Goal: Information Seeking & Learning: Learn about a topic

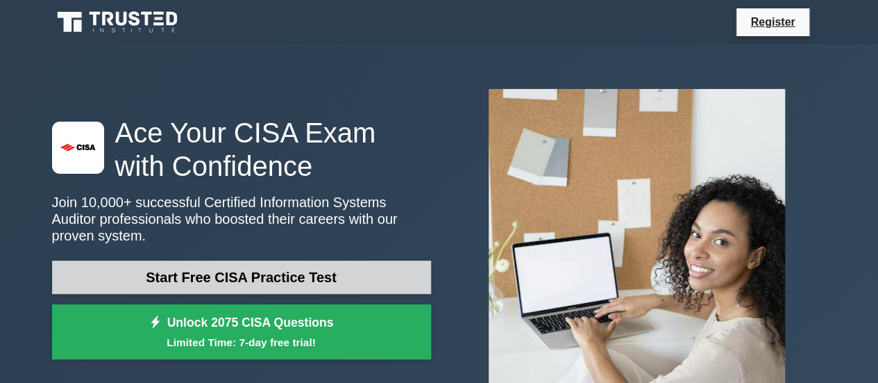
click at [183, 269] on link "Start Free CISA Practice Test" at bounding box center [241, 276] width 379 height 33
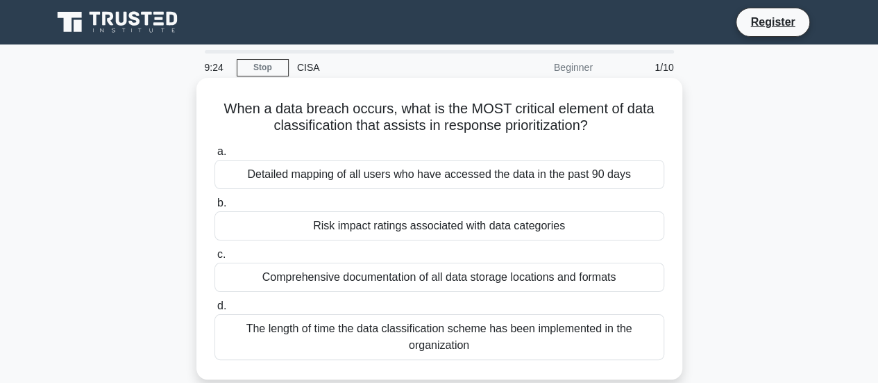
click at [414, 222] on div "Risk impact ratings associated with data categories" at bounding box center [440, 225] width 450 height 29
click at [215, 208] on input "b. Risk impact ratings associated with data categories" at bounding box center [215, 203] width 0 height 9
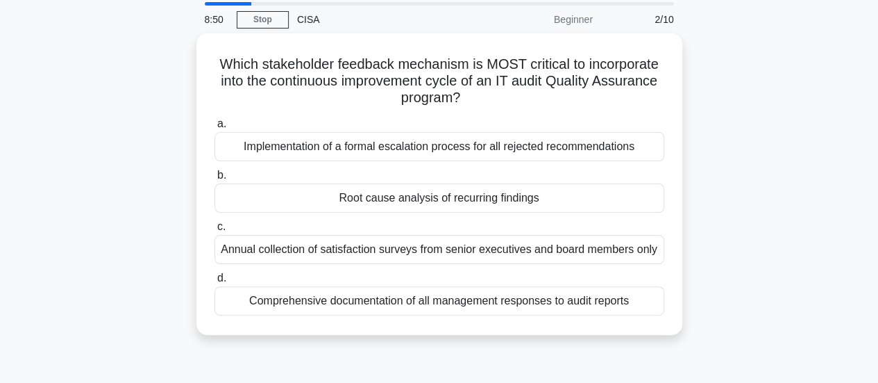
scroll to position [69, 0]
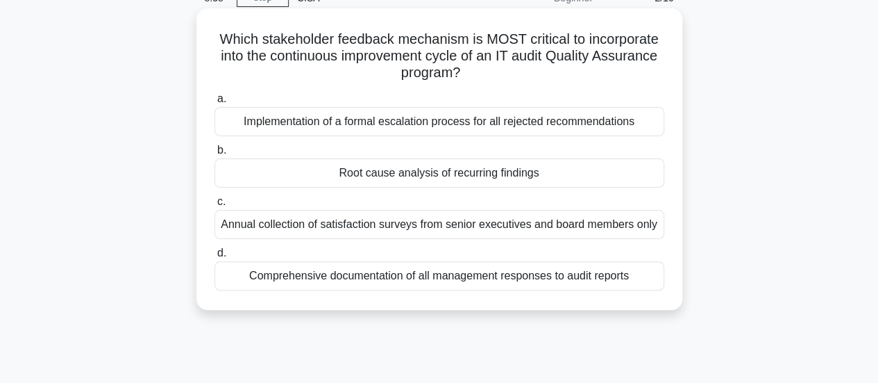
click at [266, 231] on div "Annual collection of satisfaction surveys from senior executives and board memb…" at bounding box center [440, 224] width 450 height 29
click at [215, 206] on input "c. Annual collection of satisfaction surveys from senior executives and board m…" at bounding box center [215, 201] width 0 height 9
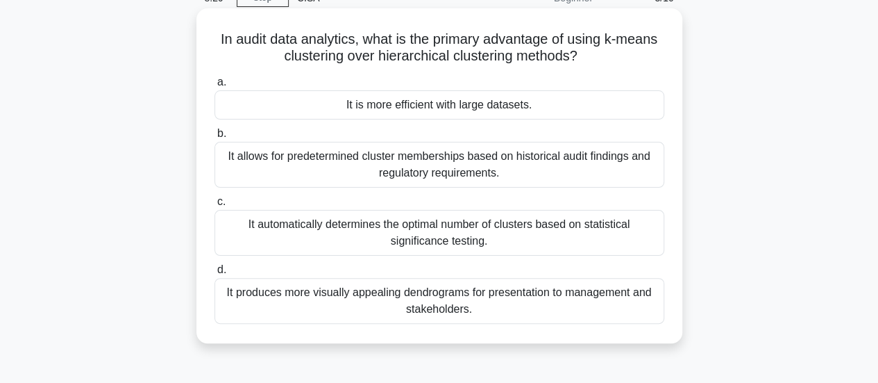
click at [276, 163] on div "It allows for predetermined cluster memberships based on historical audit findi…" at bounding box center [440, 165] width 450 height 46
click at [215, 138] on input "b. It allows for predetermined cluster memberships based on historical audit fi…" at bounding box center [215, 133] width 0 height 9
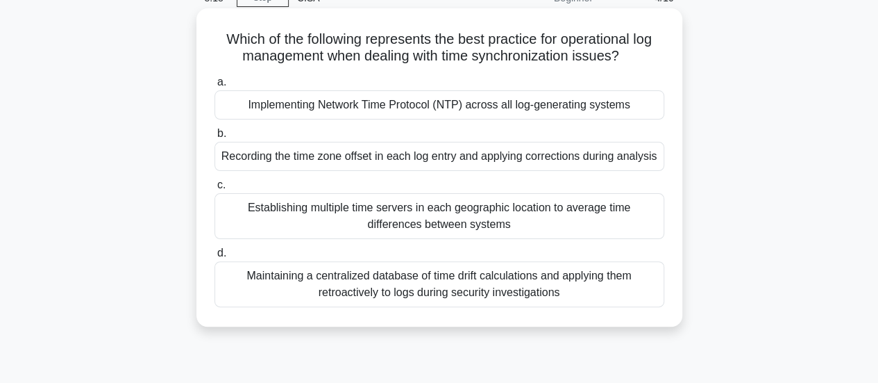
click at [325, 282] on div "Maintaining a centralized database of time drift calculations and applying them…" at bounding box center [440, 284] width 450 height 46
click at [215, 258] on input "d. Maintaining a centralized database of time drift calculations and applying t…" at bounding box center [215, 253] width 0 height 9
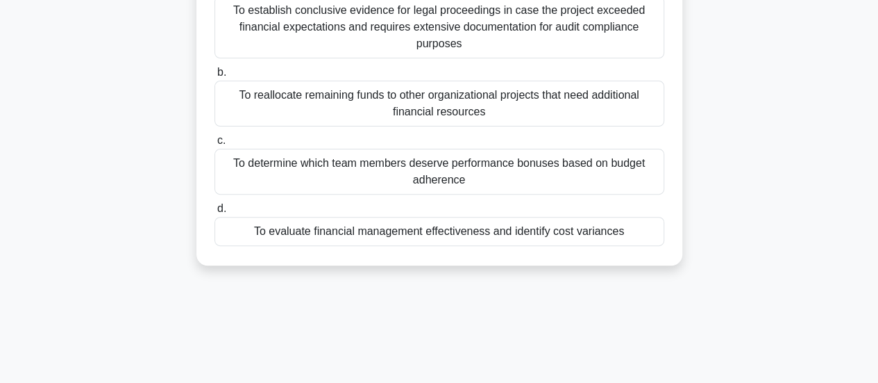
scroll to position [0, 0]
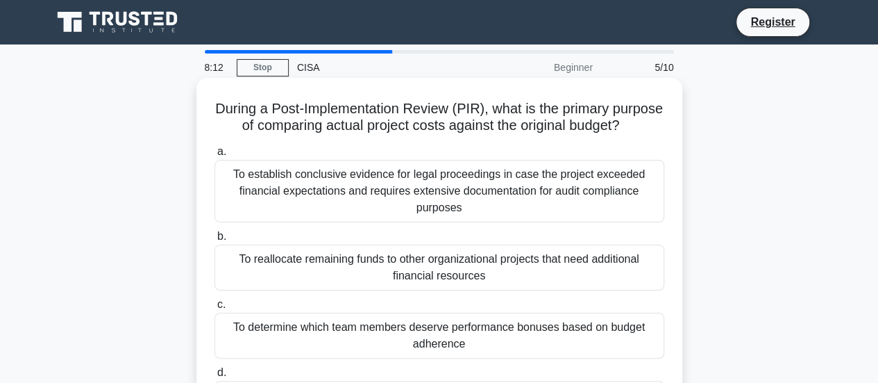
click at [408, 288] on div "To reallocate remaining funds to other organizational projects that need additi…" at bounding box center [440, 267] width 450 height 46
click at [215, 241] on input "b. To reallocate remaining funds to other organizational projects that need add…" at bounding box center [215, 236] width 0 height 9
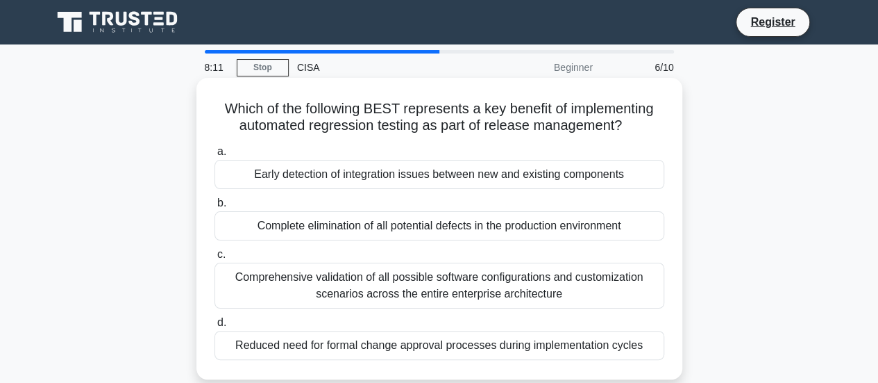
click at [411, 284] on div "Comprehensive validation of all possible software configurations and customizat…" at bounding box center [440, 285] width 450 height 46
click at [215, 259] on input "c. Comprehensive validation of all possible software configurations and customi…" at bounding box center [215, 254] width 0 height 9
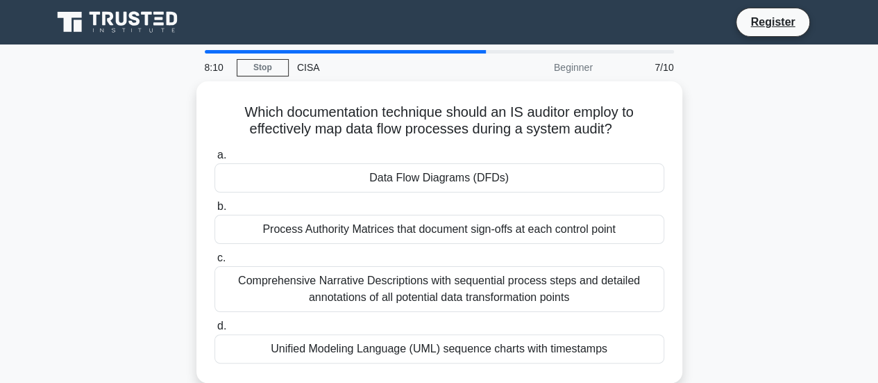
click at [411, 284] on div "Comprehensive Narrative Descriptions with sequential process steps and detailed…" at bounding box center [440, 289] width 450 height 46
click at [215, 262] on input "c. Comprehensive Narrative Descriptions with sequential process steps and detai…" at bounding box center [215, 257] width 0 height 9
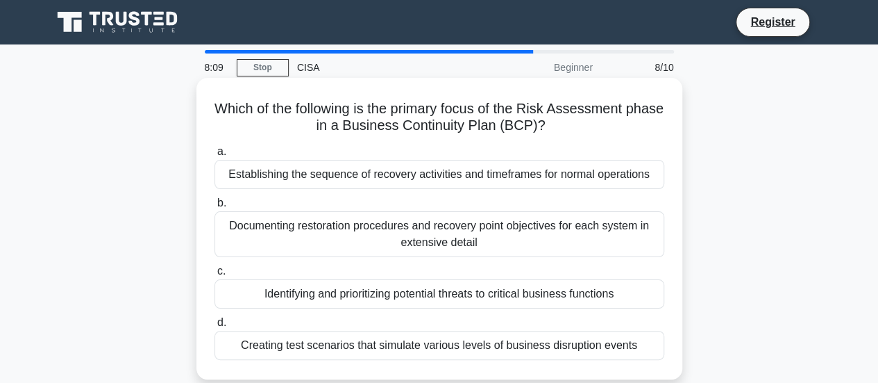
click at [404, 295] on div "Identifying and prioritizing potential threats to critical business functions" at bounding box center [440, 293] width 450 height 29
click at [215, 276] on input "c. Identifying and prioritizing potential threats to critical business functions" at bounding box center [215, 271] width 0 height 9
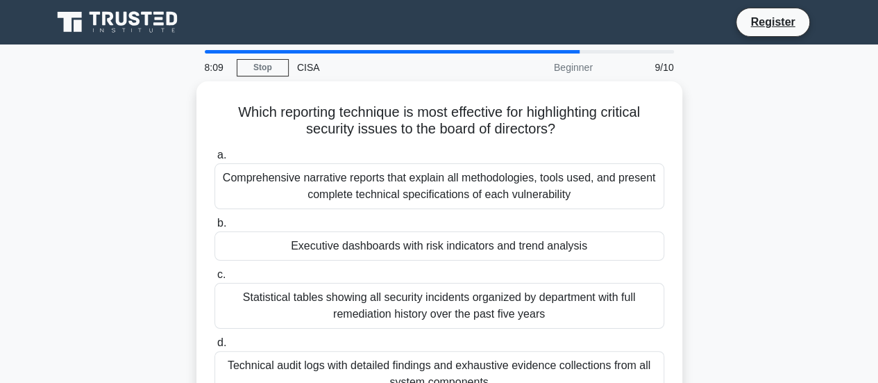
click at [404, 295] on div "Statistical tables showing all security incidents organized by department with …" at bounding box center [440, 306] width 450 height 46
click at [215, 279] on input "c. Statistical tables showing all security incidents organized by department wi…" at bounding box center [215, 274] width 0 height 9
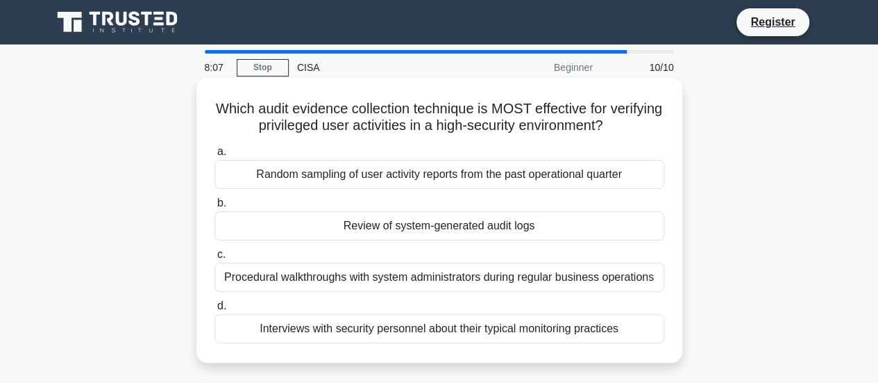
click at [403, 287] on div "Procedural walkthroughs with system administrators during regular business oper…" at bounding box center [440, 276] width 450 height 29
click at [215, 259] on input "c. Procedural walkthroughs with system administrators during regular business o…" at bounding box center [215, 254] width 0 height 9
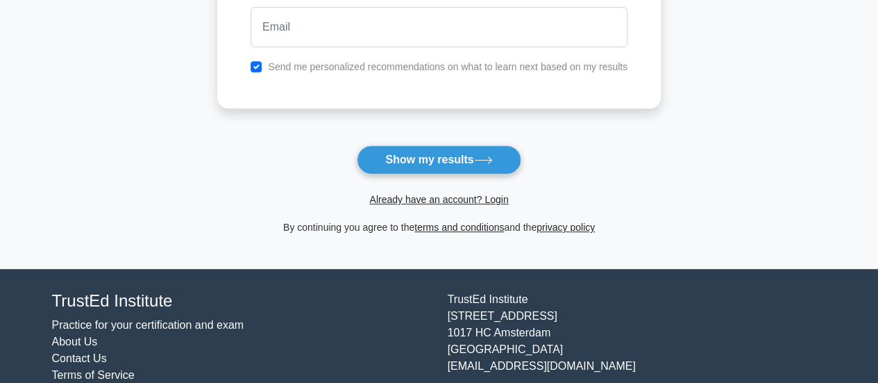
scroll to position [278, 0]
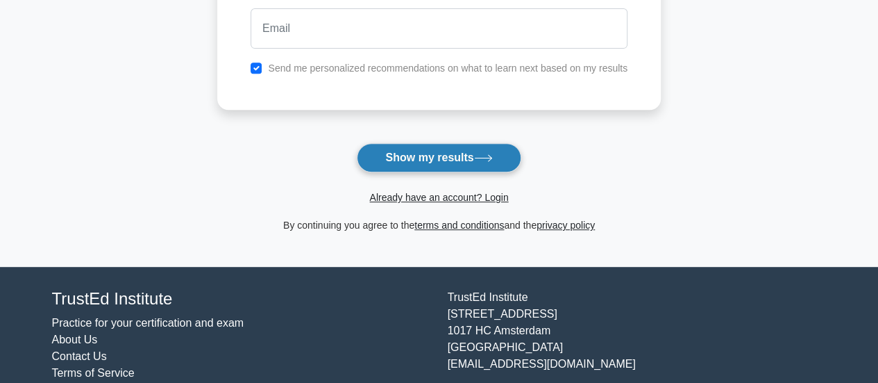
click at [439, 167] on button "Show my results" at bounding box center [439, 157] width 164 height 29
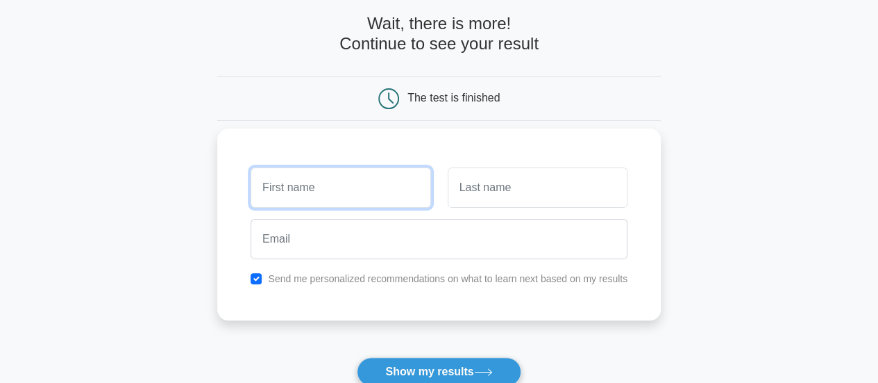
scroll to position [62, 0]
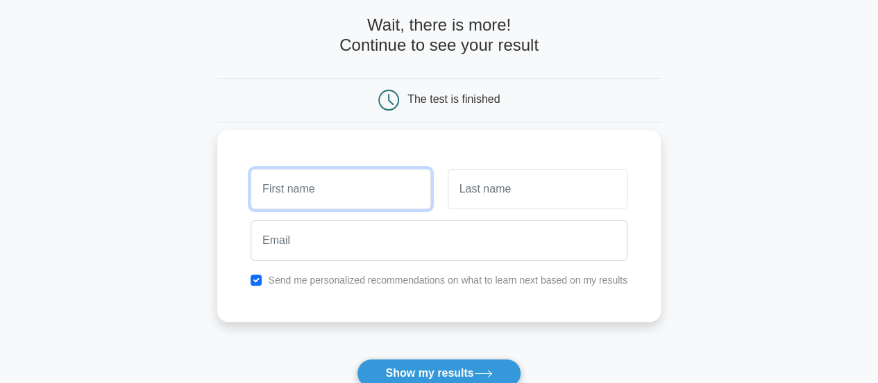
click at [383, 198] on input "text" at bounding box center [341, 189] width 180 height 40
type input "MOHAMMAD SHADAB"
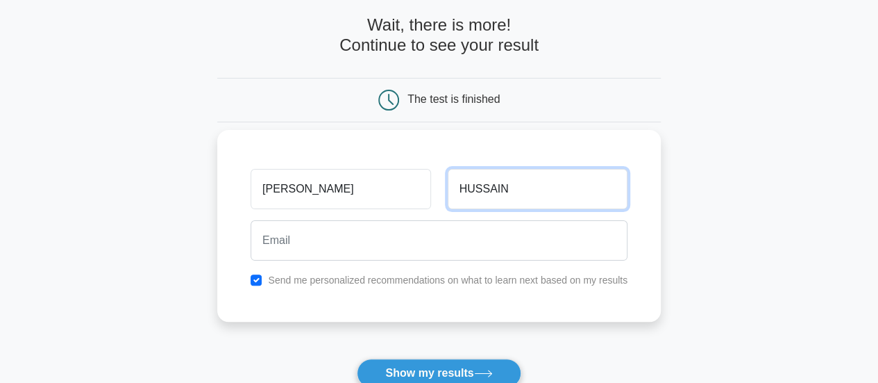
type input "HUSSAIN"
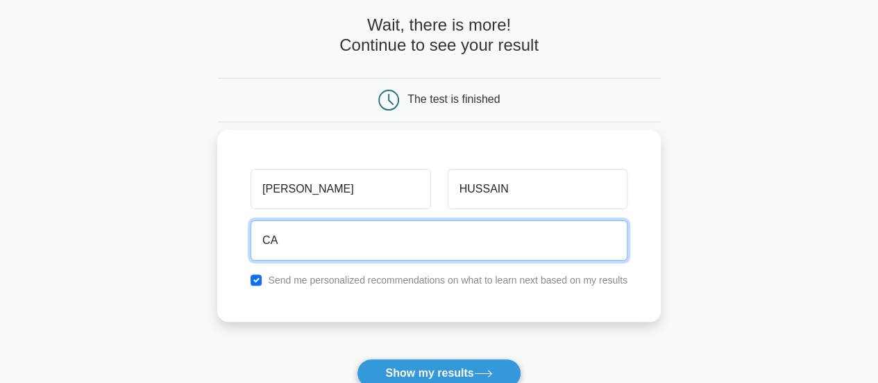
type input "CASHADABH@YAHOO.COM"
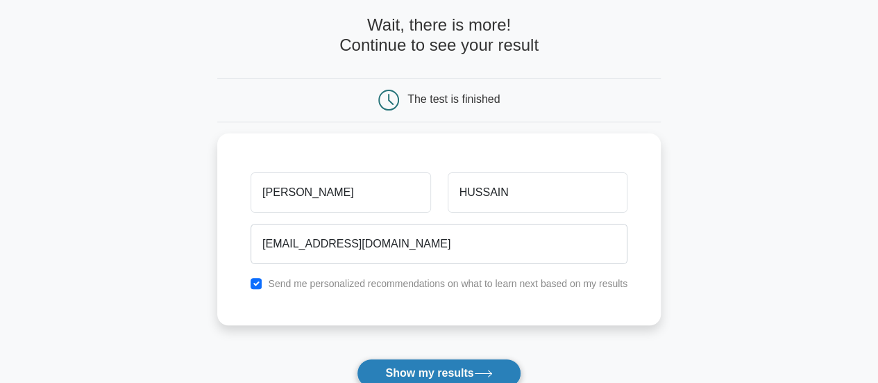
click at [427, 366] on button "Show my results" at bounding box center [439, 372] width 164 height 29
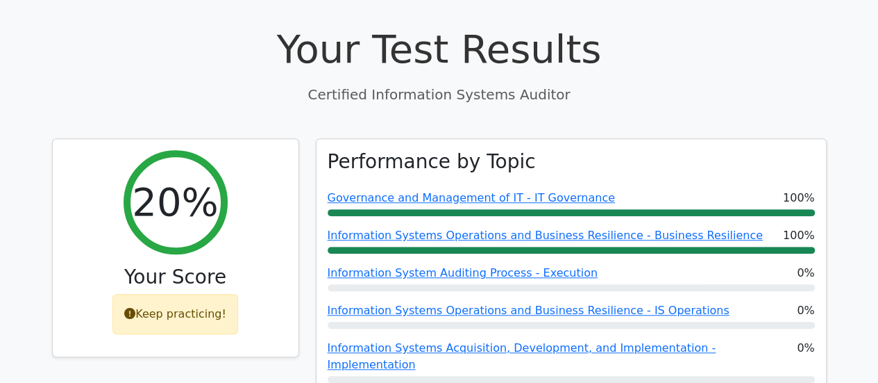
scroll to position [486, 0]
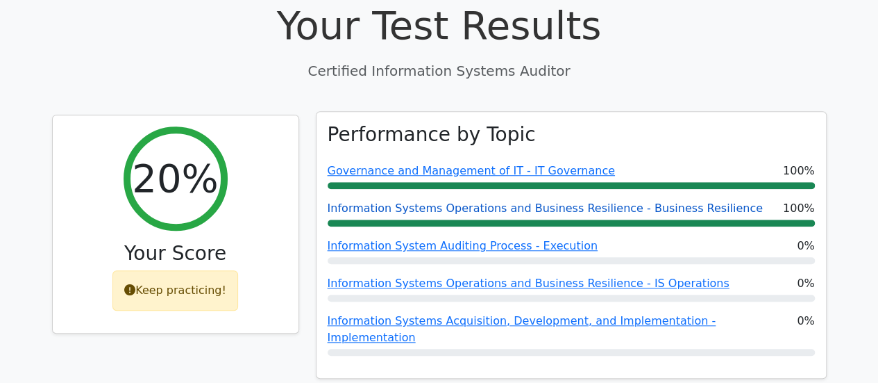
click at [475, 201] on link "Information Systems Operations and Business Resilience - Business Resilience" at bounding box center [545, 207] width 435 height 13
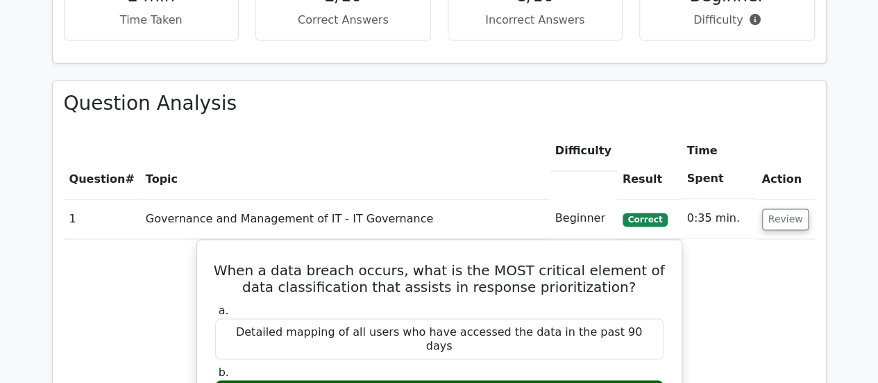
scroll to position [972, 0]
